Goal: Check status: Check status

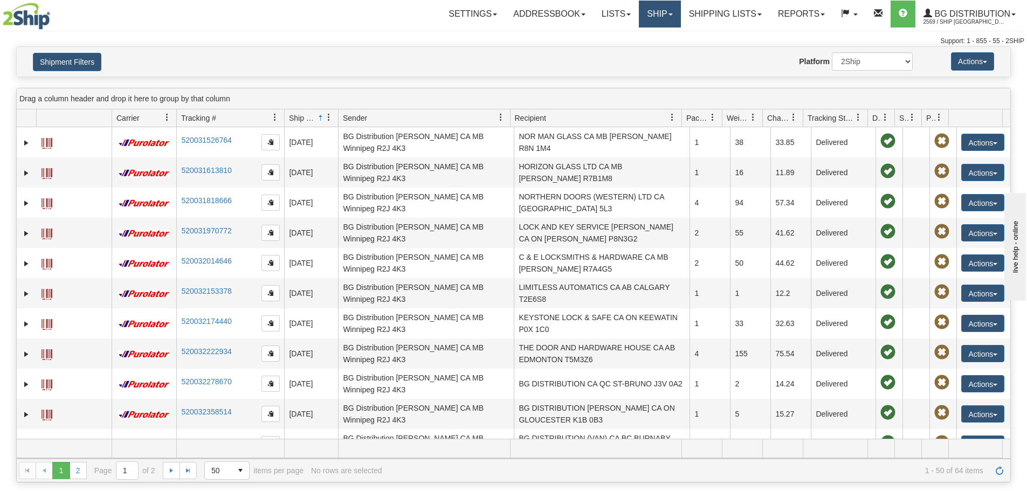
click at [639, 16] on link "Ship" at bounding box center [659, 14] width 41 height 27
click at [635, 36] on span "Ship Screen" at bounding box center [626, 37] width 41 height 9
click at [712, 19] on link "Shipping lists" at bounding box center [725, 14] width 89 height 27
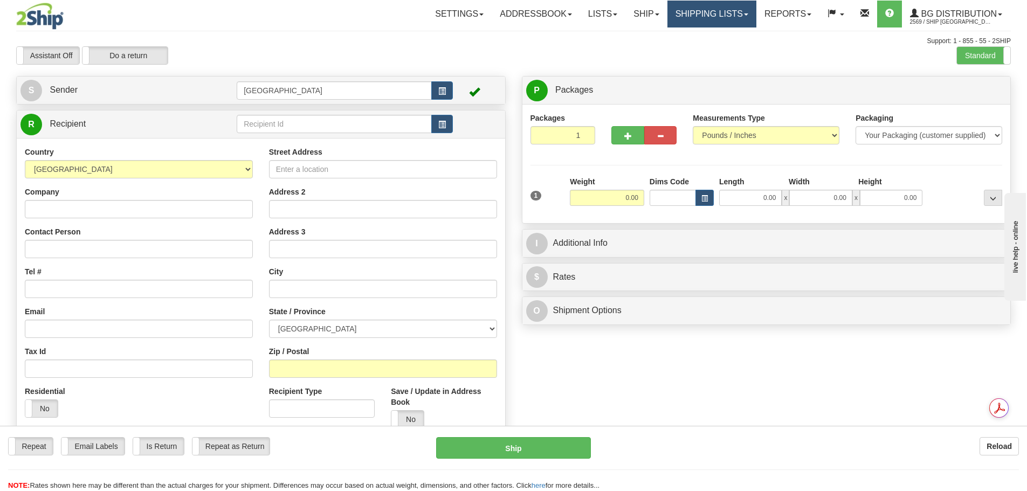
click at [687, 15] on link "Shipping lists" at bounding box center [711, 14] width 89 height 27
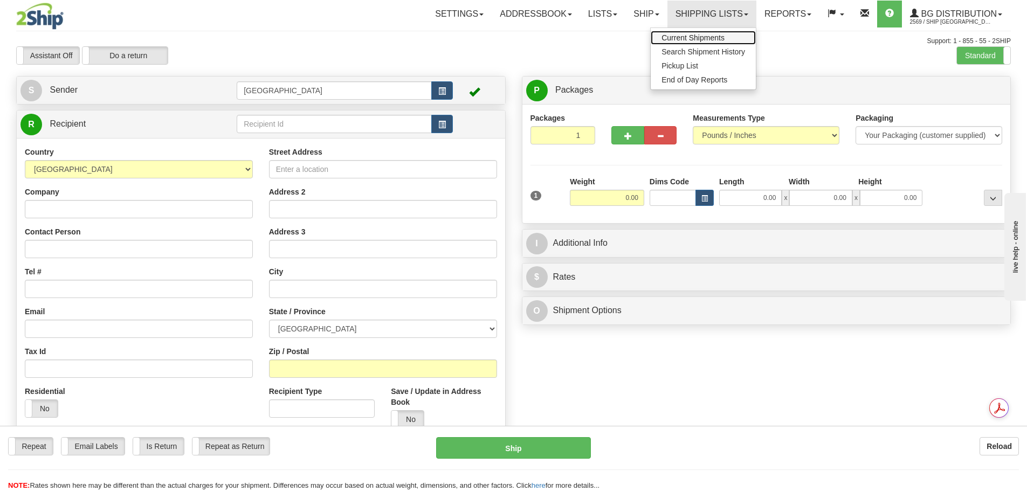
click at [683, 37] on span "Current Shipments" at bounding box center [692, 37] width 63 height 9
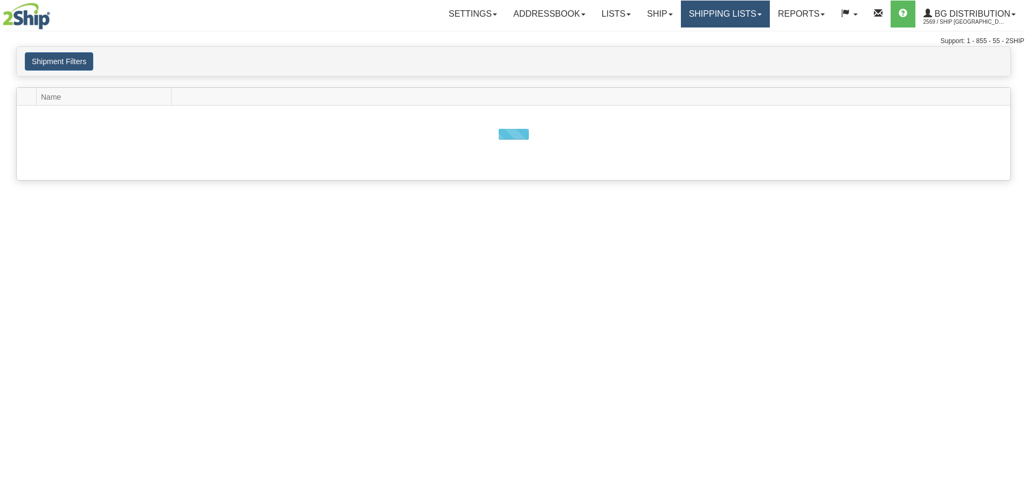
click at [698, 15] on link "Shipping lists" at bounding box center [725, 14] width 89 height 27
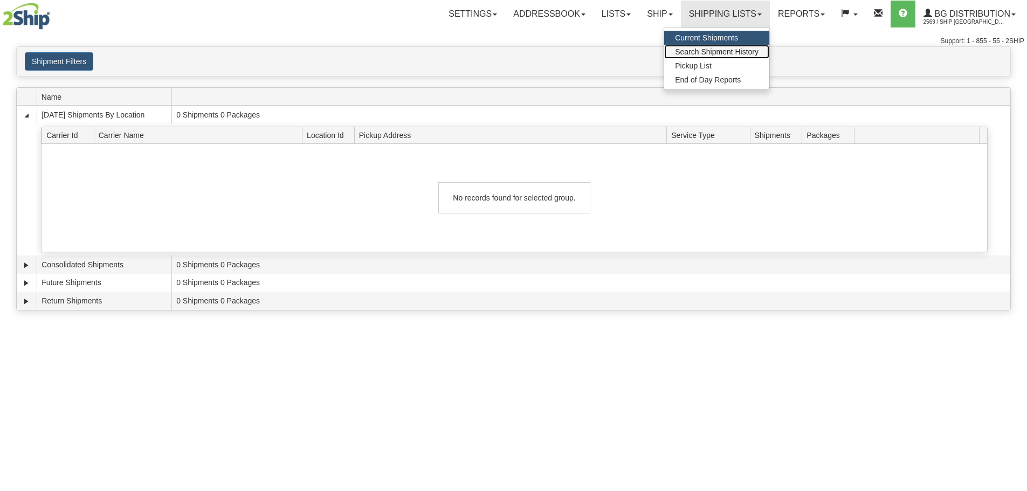
click at [690, 56] on link "Search Shipment History" at bounding box center [716, 52] width 105 height 14
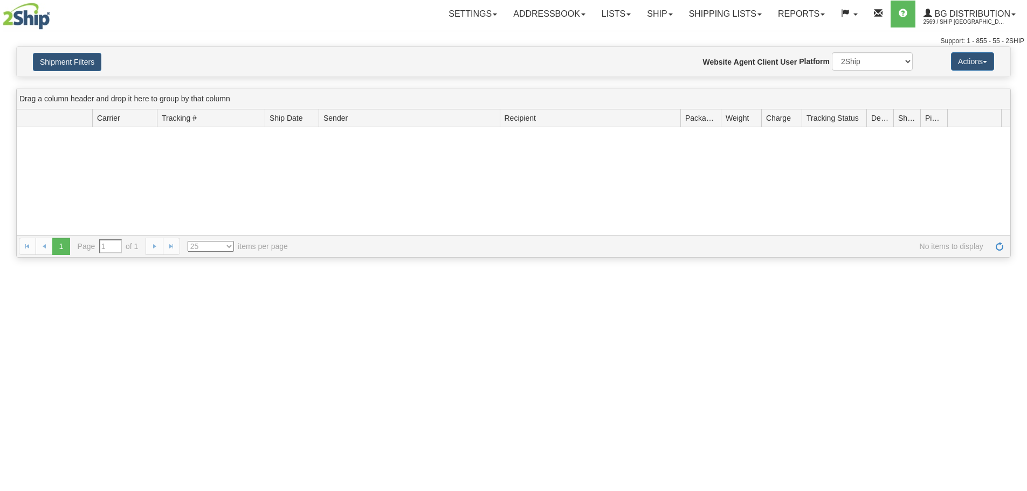
type input "From [DATE] To [DATE]"
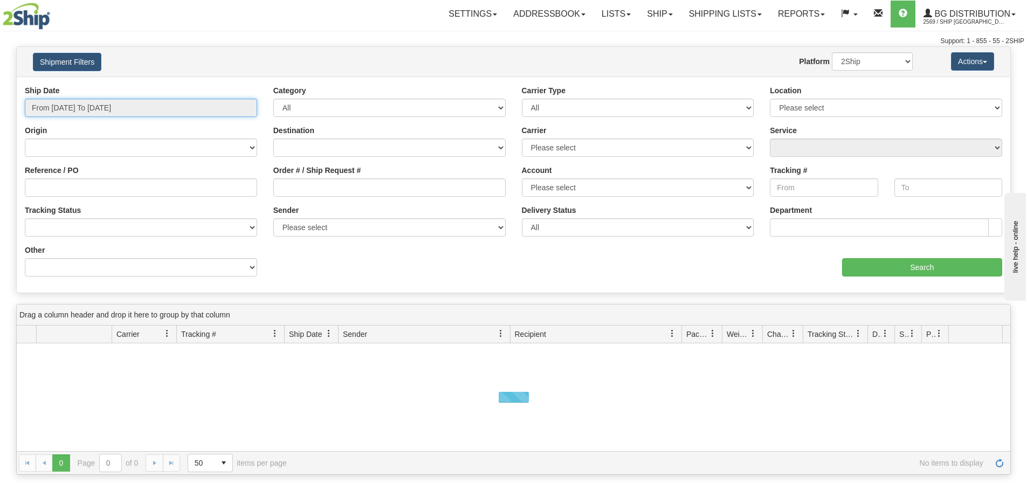
click at [150, 103] on input "From 09/22/2025 To 09/23/2025" at bounding box center [141, 108] width 232 height 18
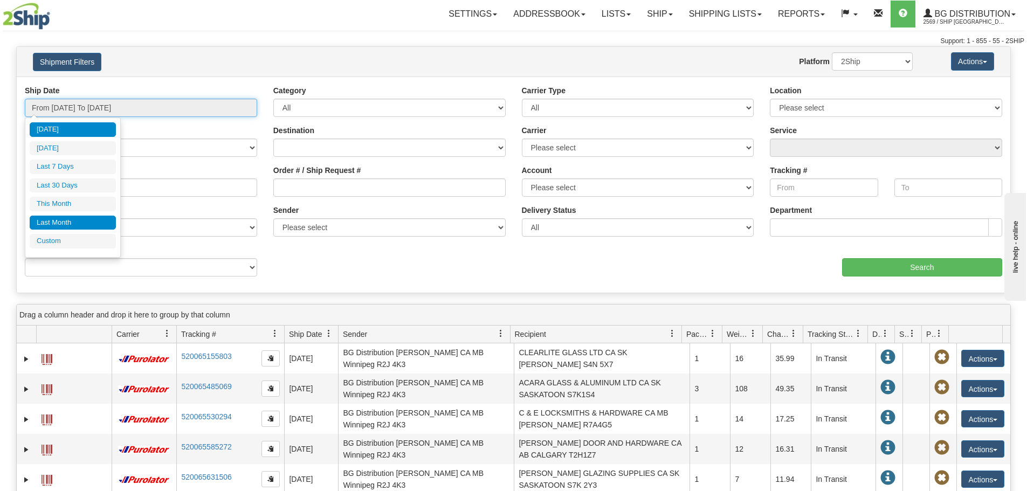
type input "09/01/2025"
type input "09/30/2025"
type input "09/23/2025"
type input "08/01/2025"
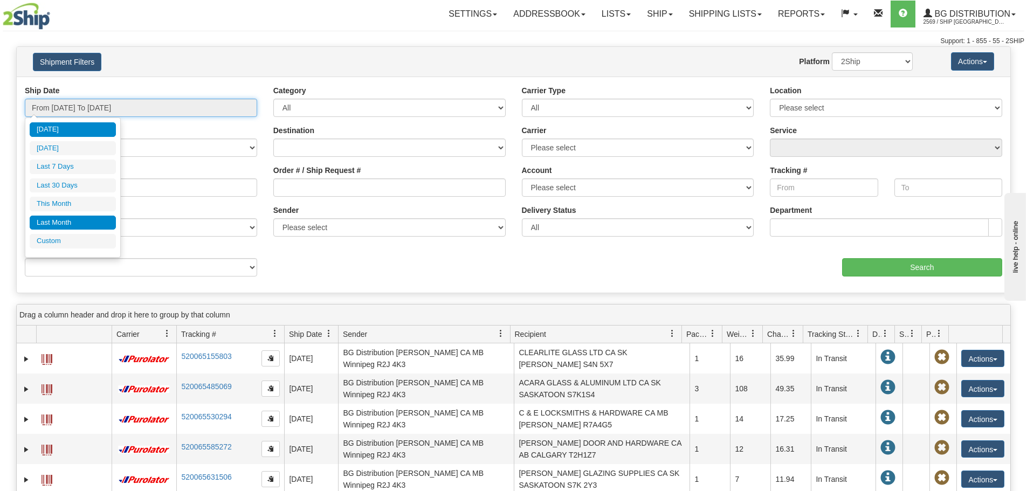
type input "08/31/2025"
type input "09/23/2025"
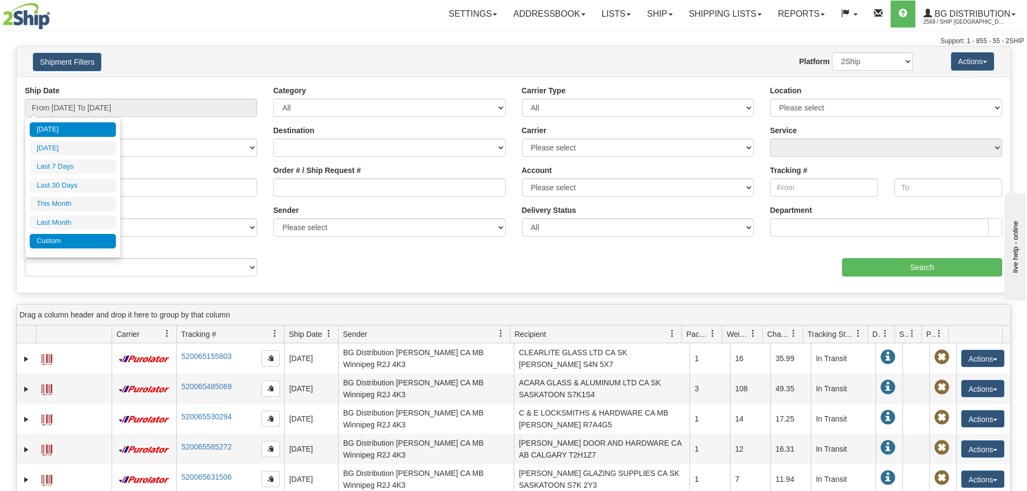
click at [80, 238] on li "Custom" at bounding box center [73, 241] width 86 height 15
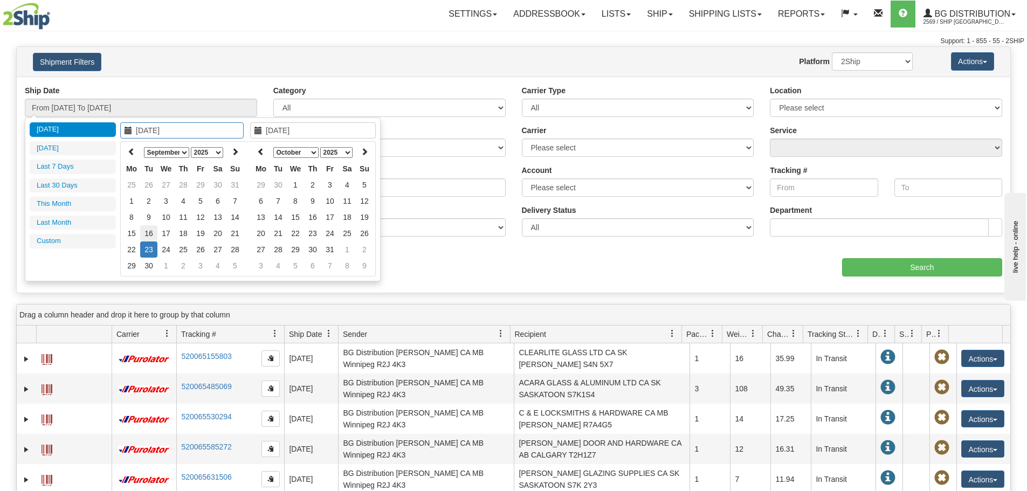
type input "08/01/2025"
type input "08/31/2025"
type input "09/15/2025"
type input "09/23/2025"
type input "[DATE]"
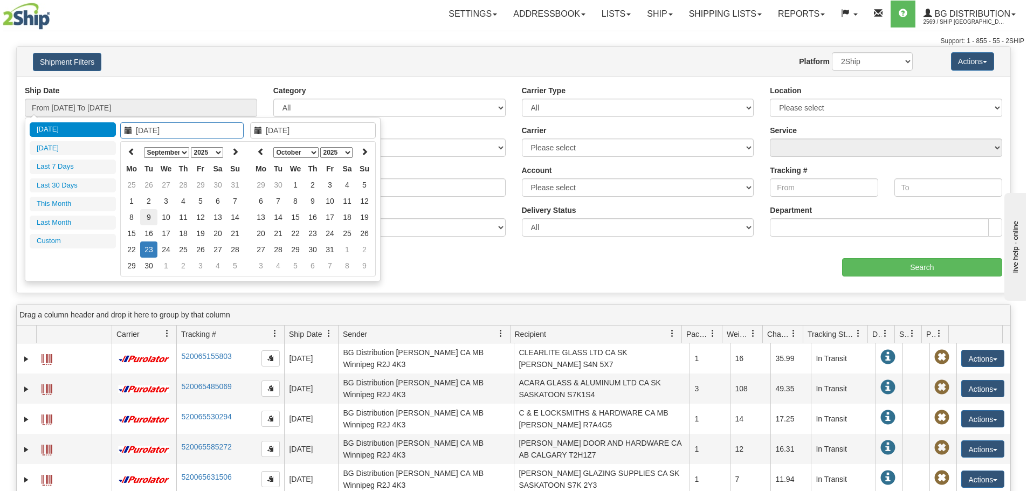
click at [153, 212] on td "9" at bounding box center [148, 217] width 17 height 16
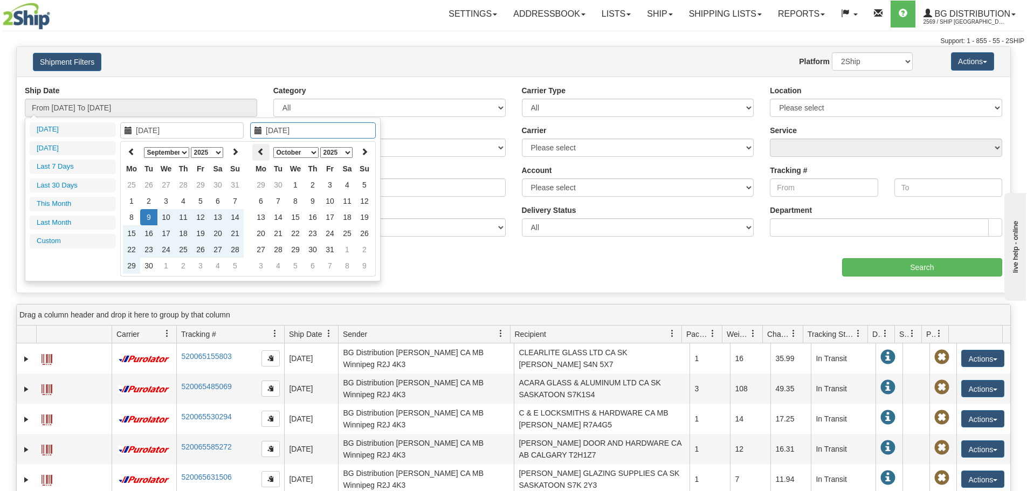
click at [255, 155] on th at bounding box center [260, 152] width 17 height 17
type input "[DATE]"
click at [308, 217] on td "11" at bounding box center [312, 217] width 17 height 16
type input "From 09/09/2025 To 09/11/2025"
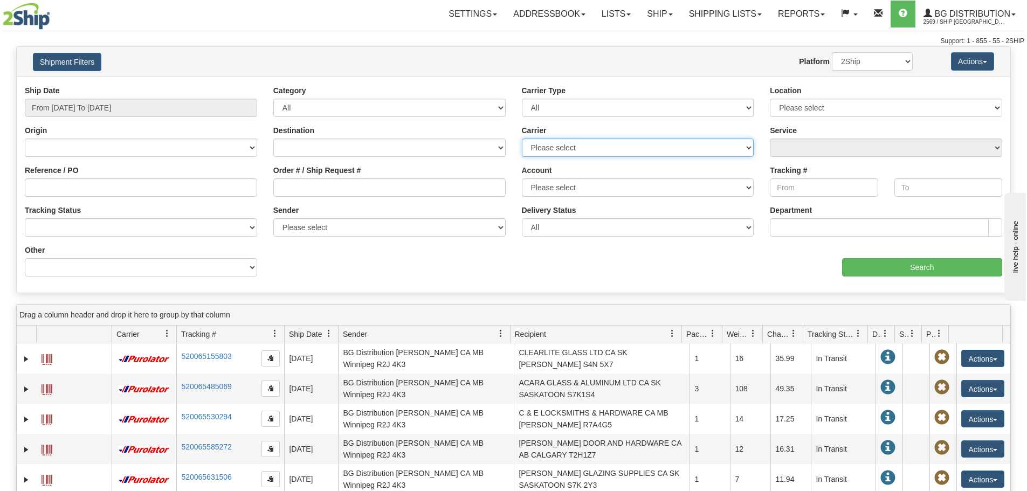
click at [654, 144] on select "Please select 2SHIP LTL 2Ship Today A&B Courier Ace Courier Canada Post Canpar …" at bounding box center [638, 148] width 232 height 18
select select "11"
click at [522, 139] on select "Please select 2SHIP LTL 2Ship Today A&B Courier Ace Courier Canada Post Canpar …" at bounding box center [638, 148] width 232 height 18
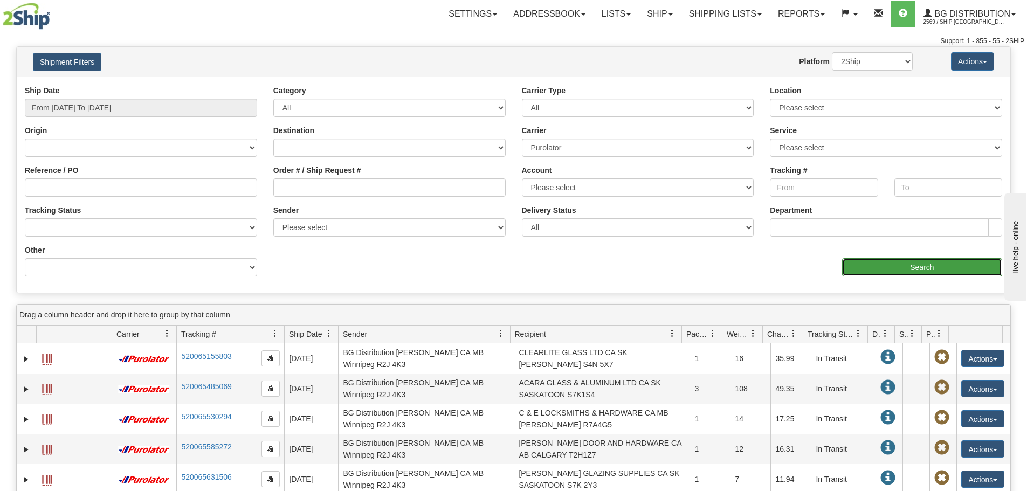
click at [860, 268] on input "Search" at bounding box center [922, 267] width 160 height 18
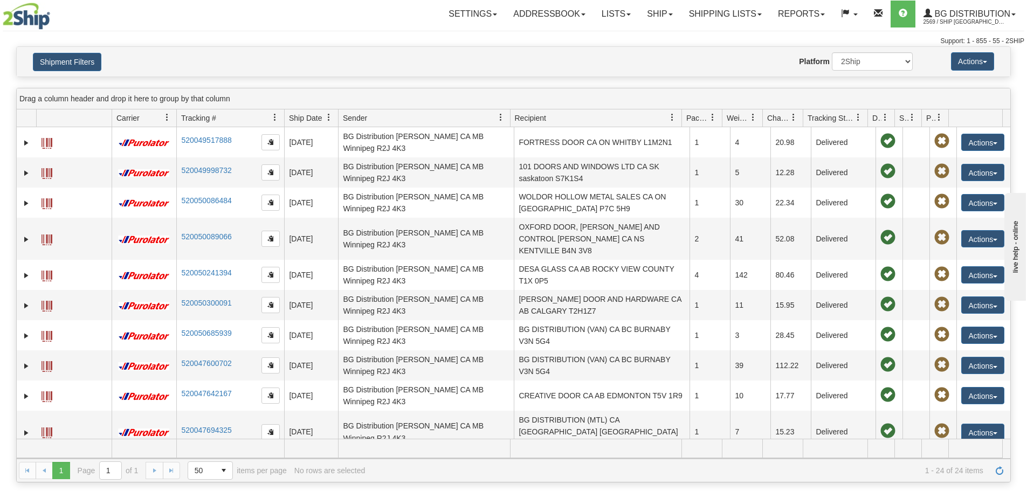
click at [309, 117] on span "Ship Date" at bounding box center [305, 118] width 33 height 11
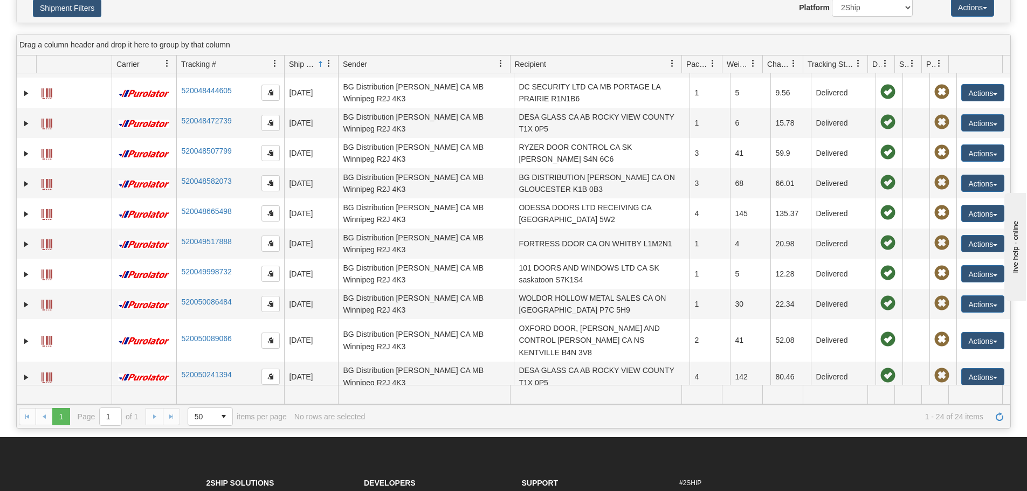
scroll to position [377, 0]
